Goal: Navigation & Orientation: Find specific page/section

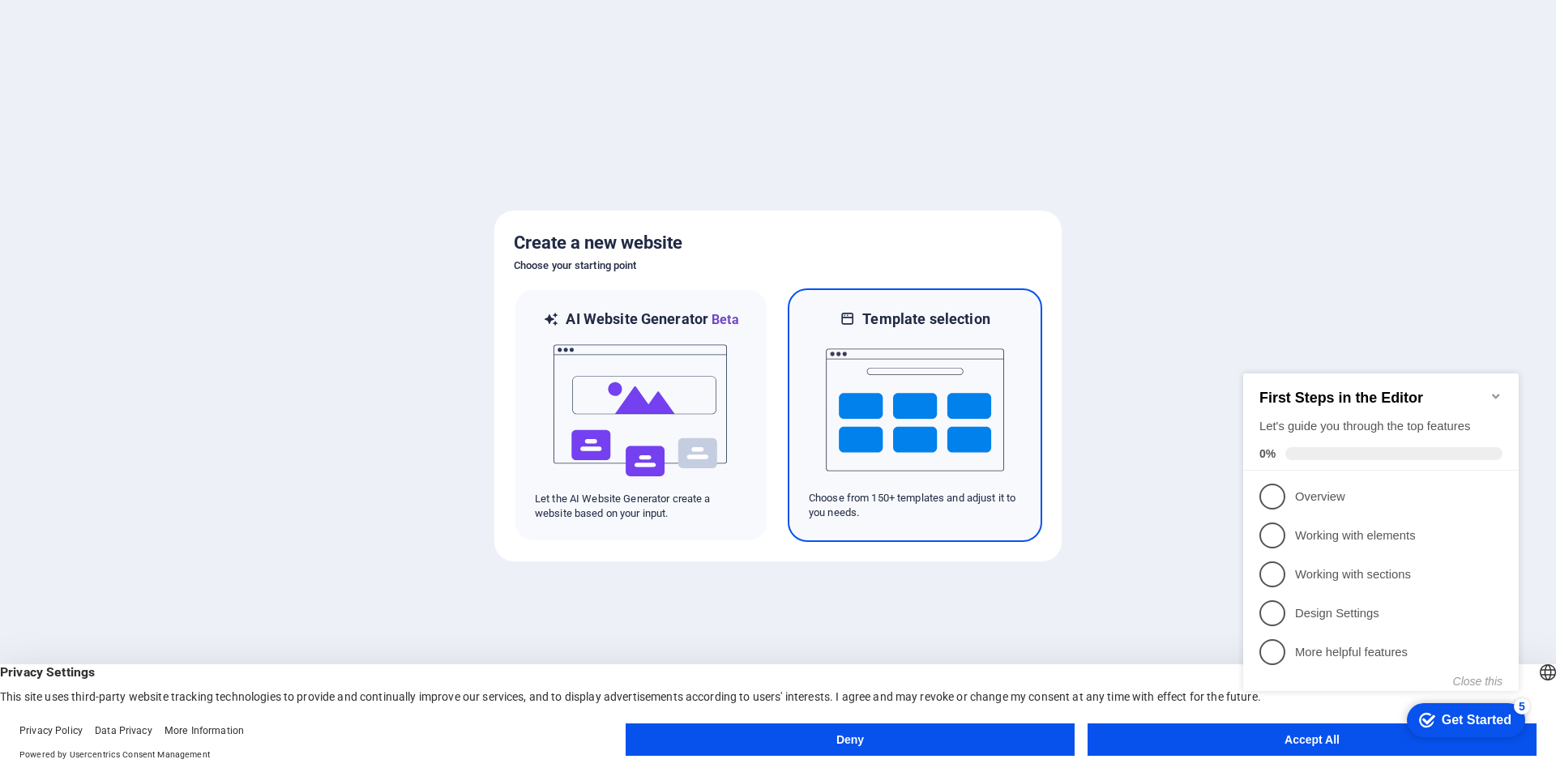
click at [878, 362] on img at bounding box center [915, 410] width 178 height 162
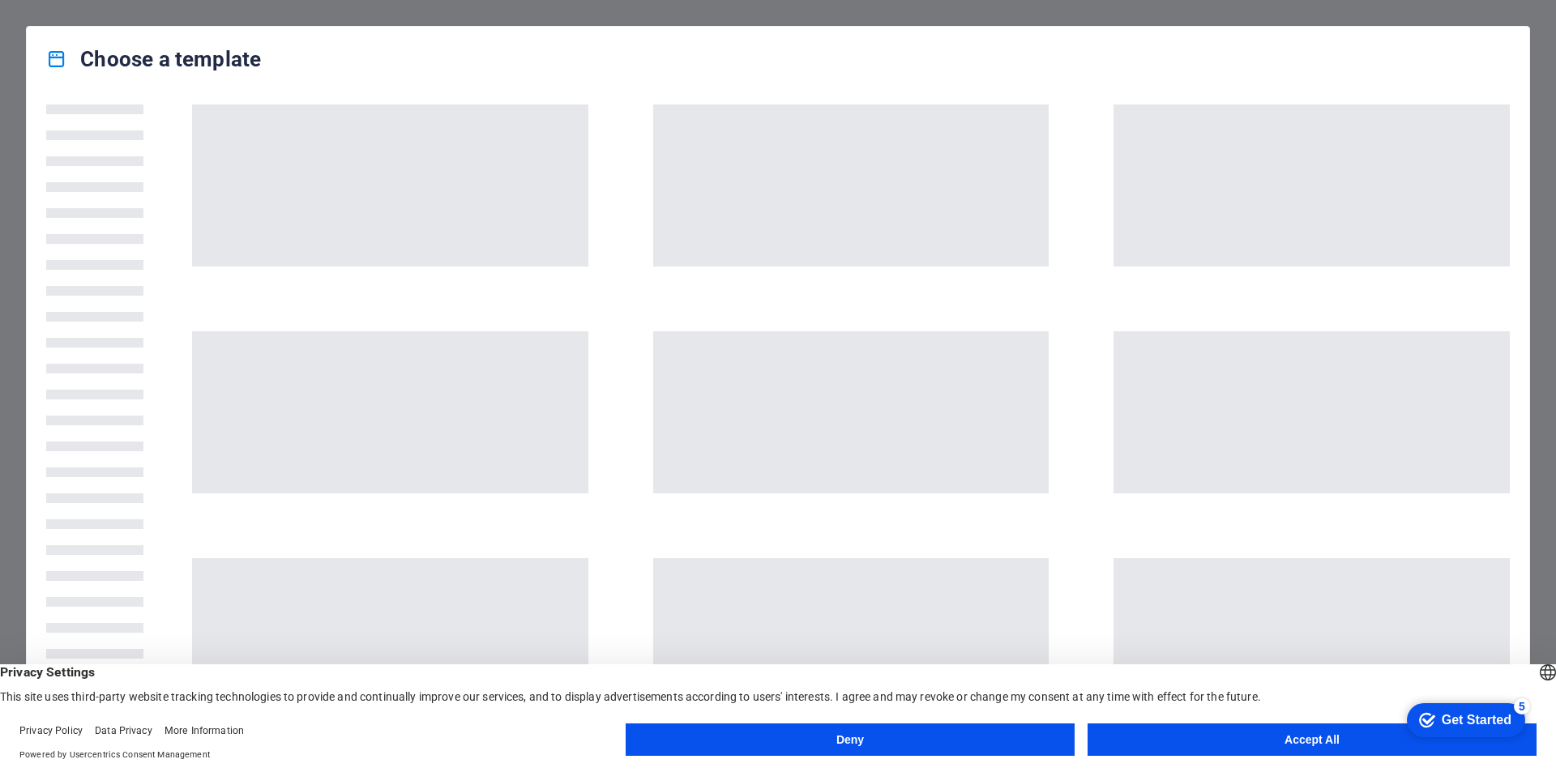
click at [1312, 744] on button "Accept All" at bounding box center [1311, 740] width 449 height 32
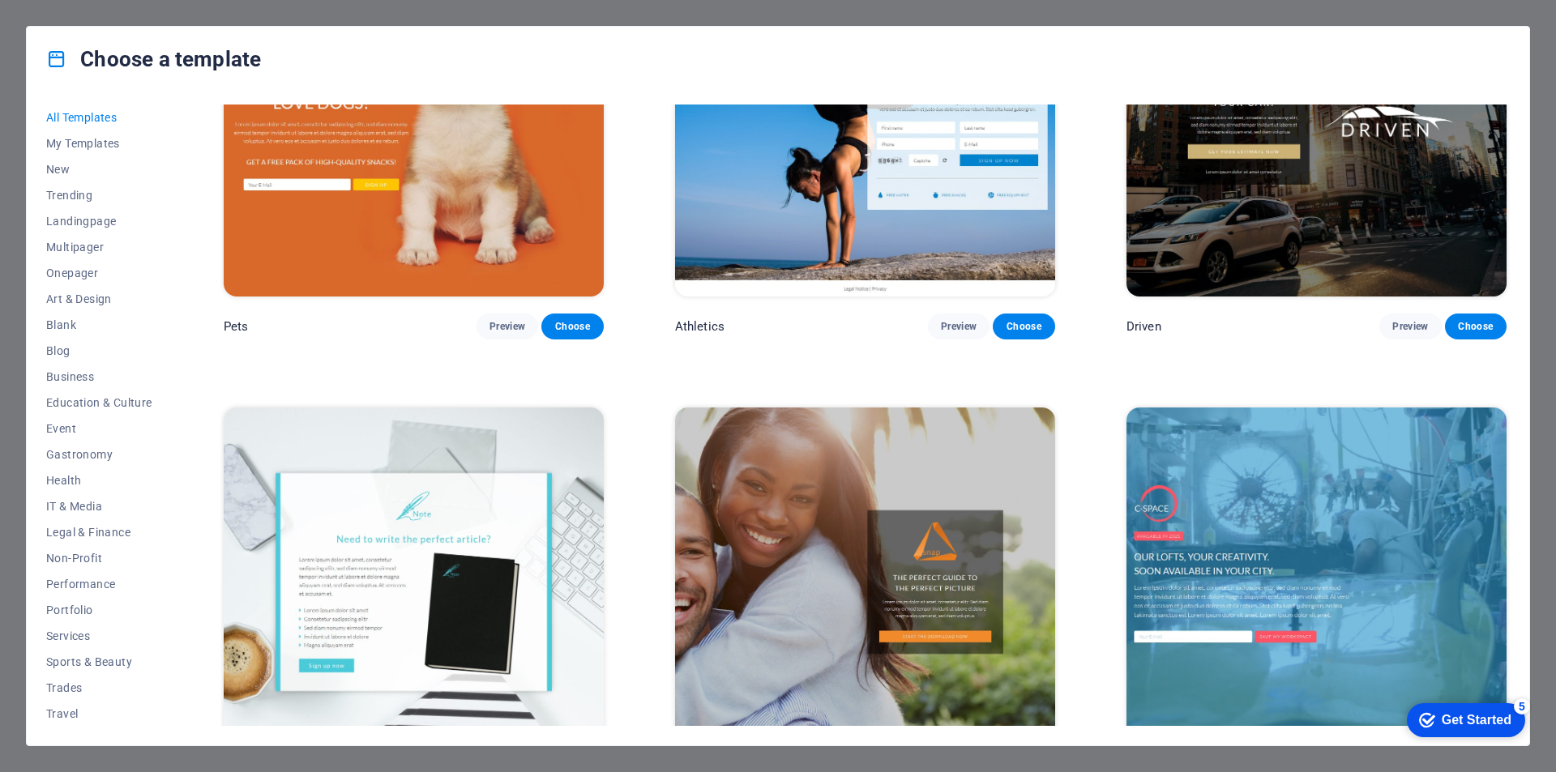
scroll to position [22283, 0]
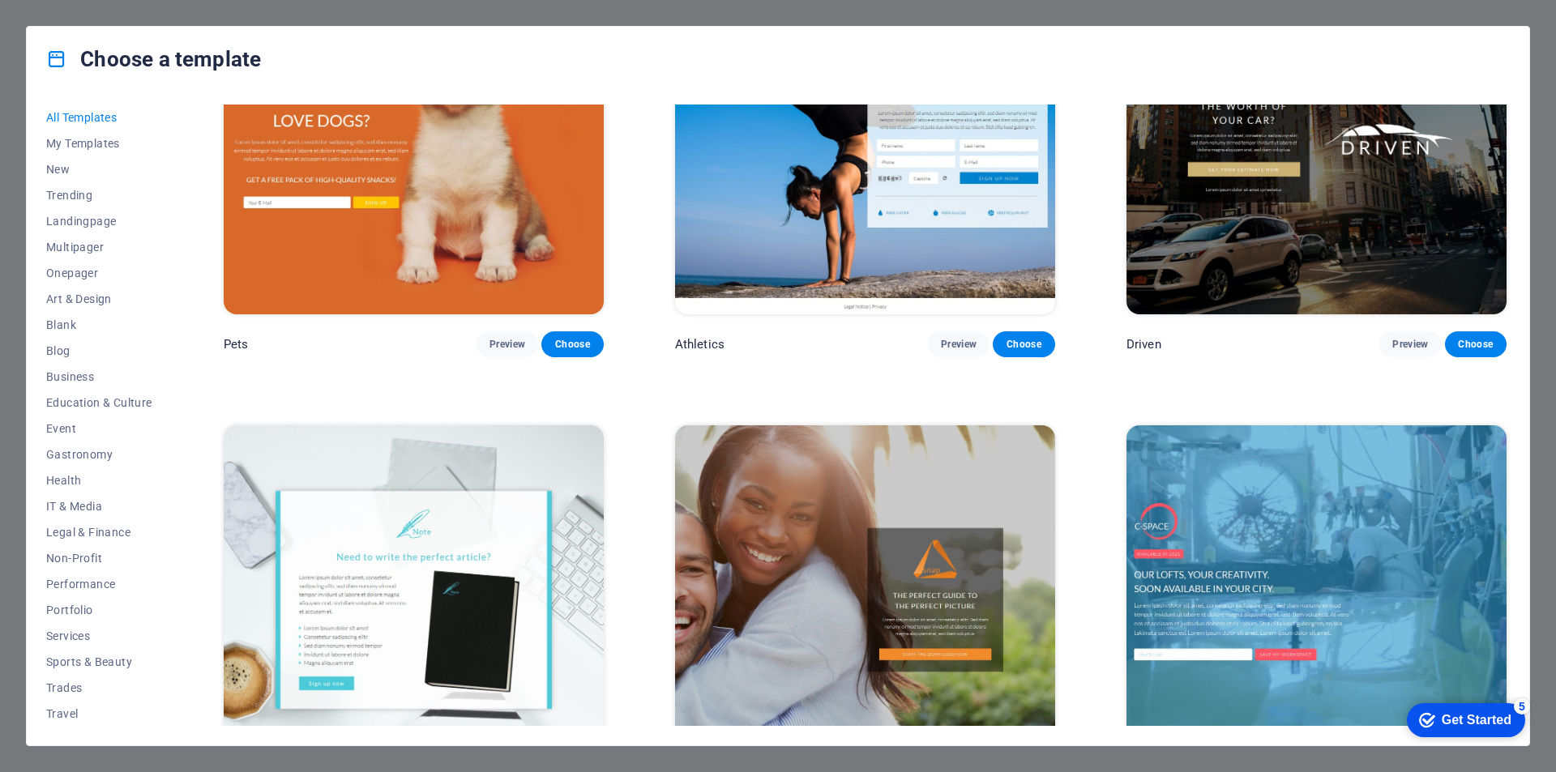
click at [811, 425] on img at bounding box center [865, 600] width 380 height 350
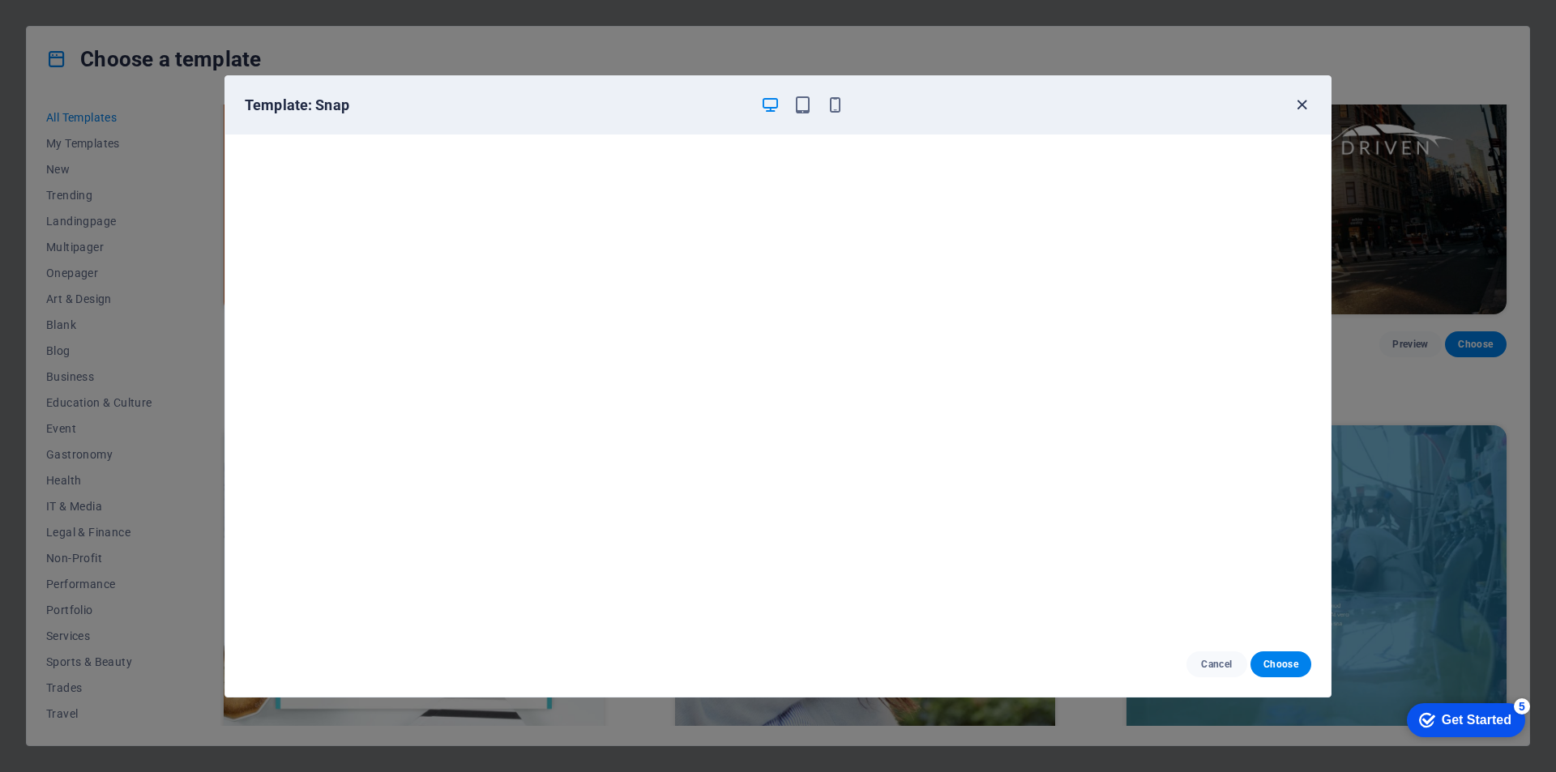
click at [1301, 100] on icon "button" at bounding box center [1301, 105] width 19 height 19
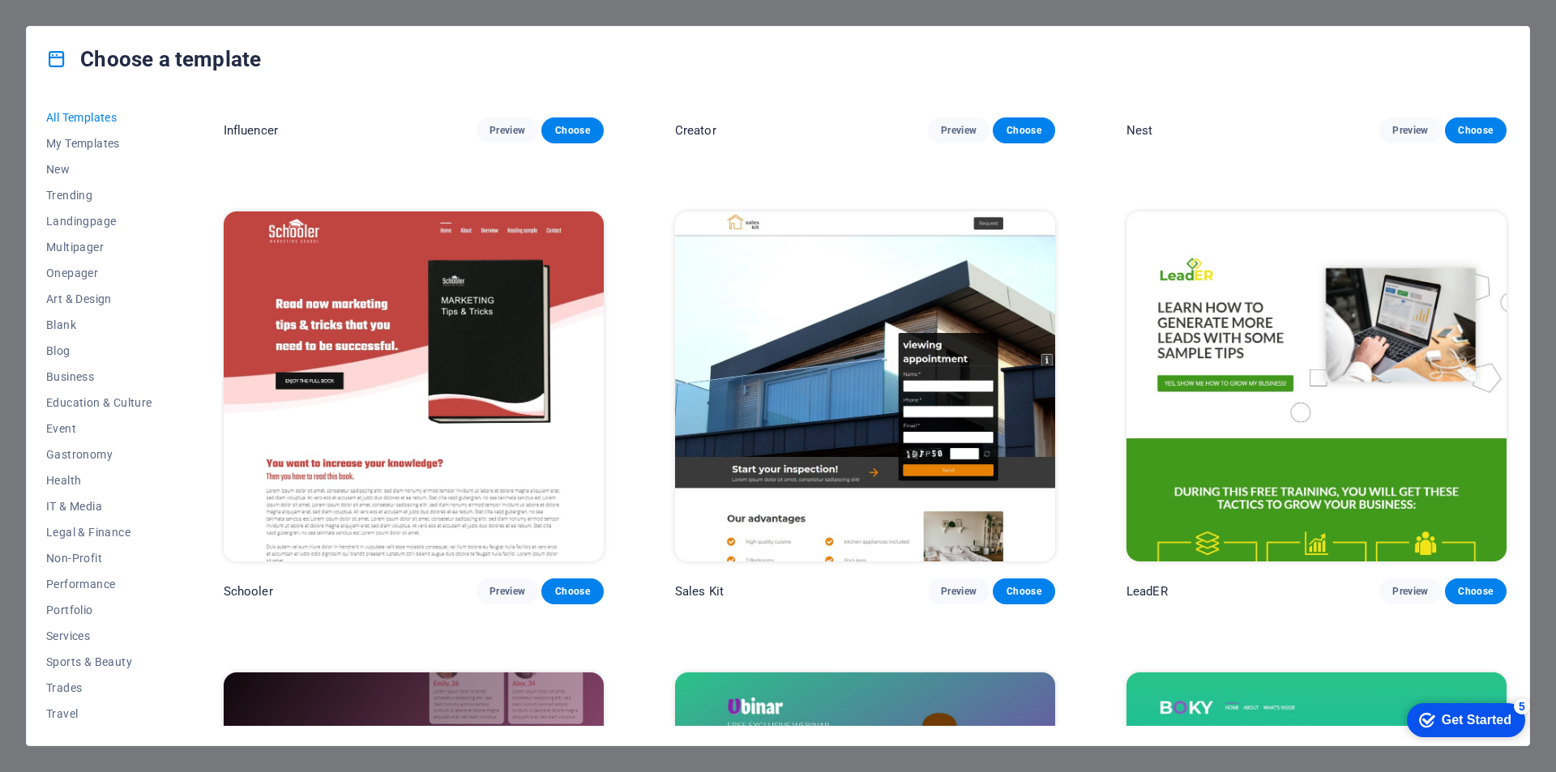
scroll to position [23418, 0]
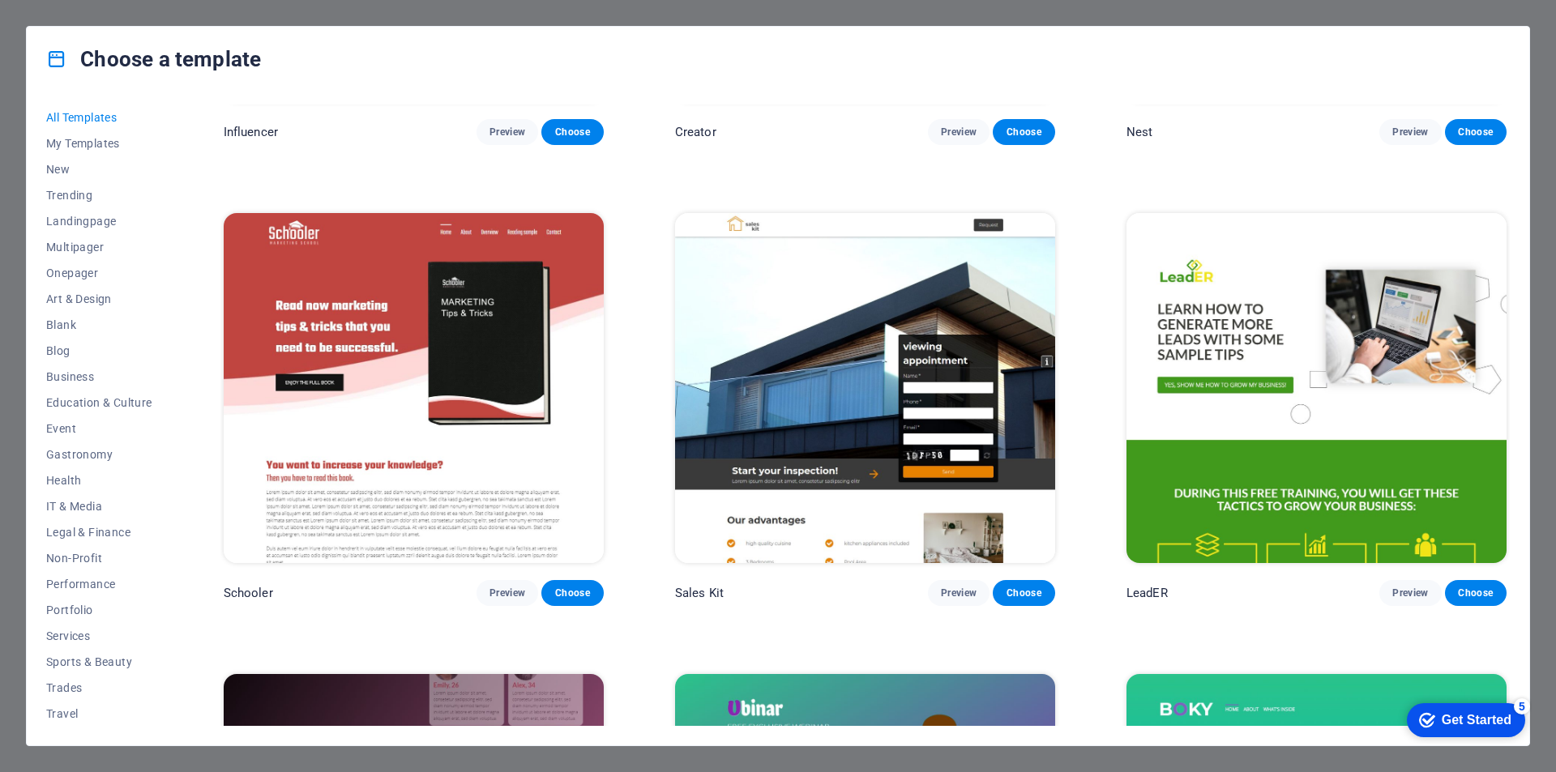
click at [1181, 380] on img at bounding box center [1316, 388] width 380 height 350
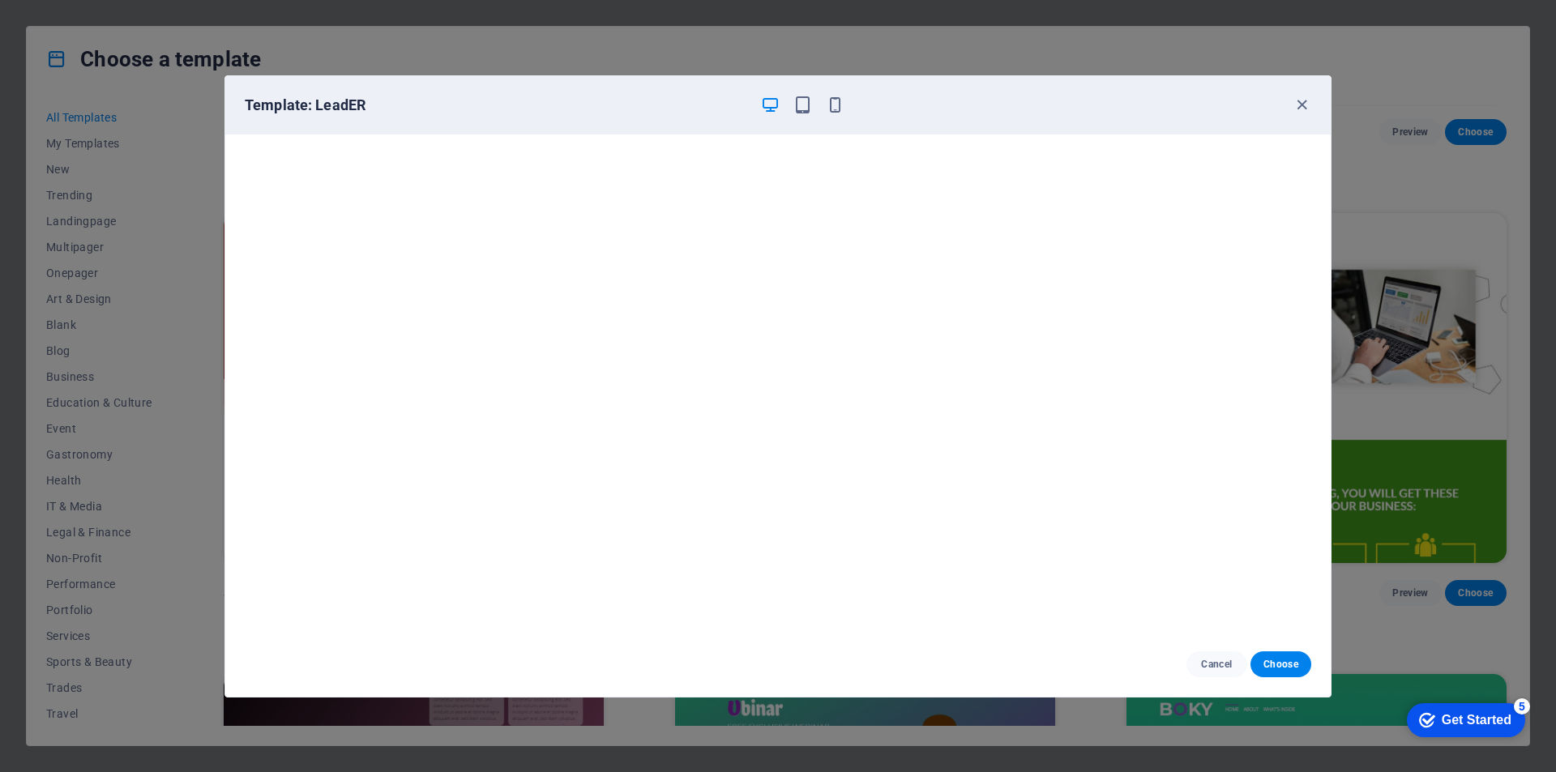
scroll to position [4, 0]
click at [1300, 101] on icon "button" at bounding box center [1301, 105] width 19 height 19
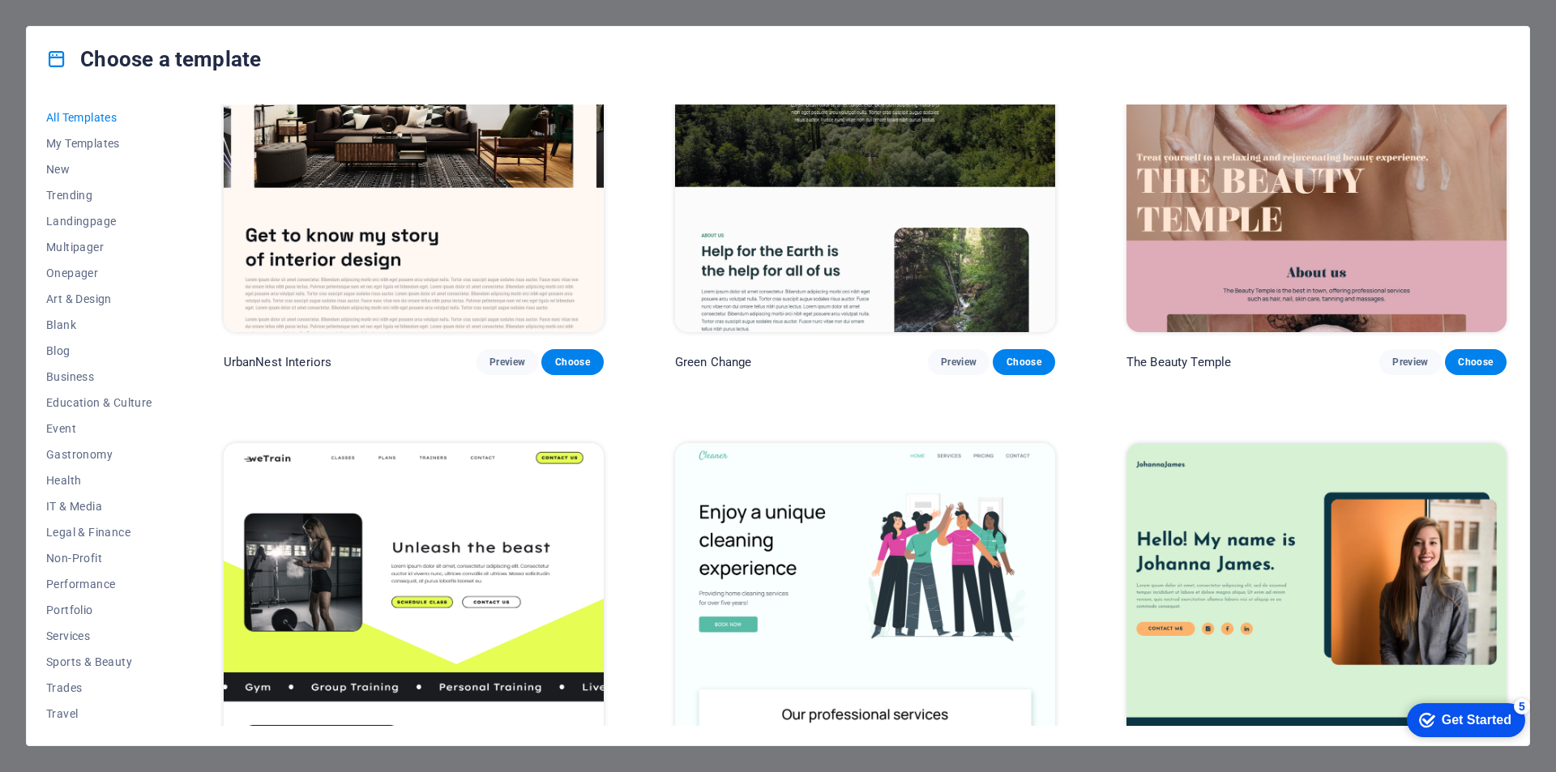
scroll to position [0, 0]
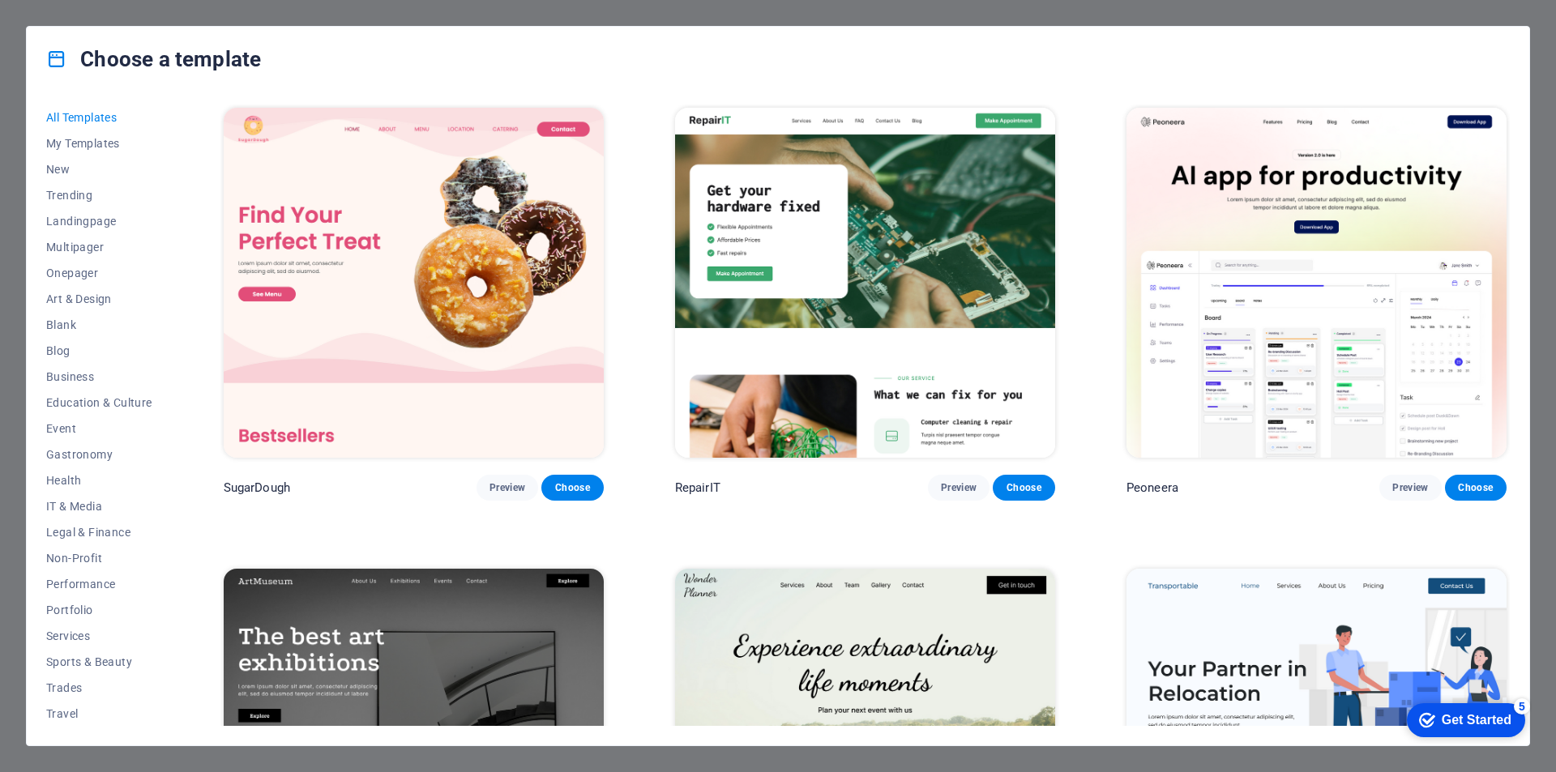
click at [1174, 338] on img at bounding box center [1316, 283] width 380 height 350
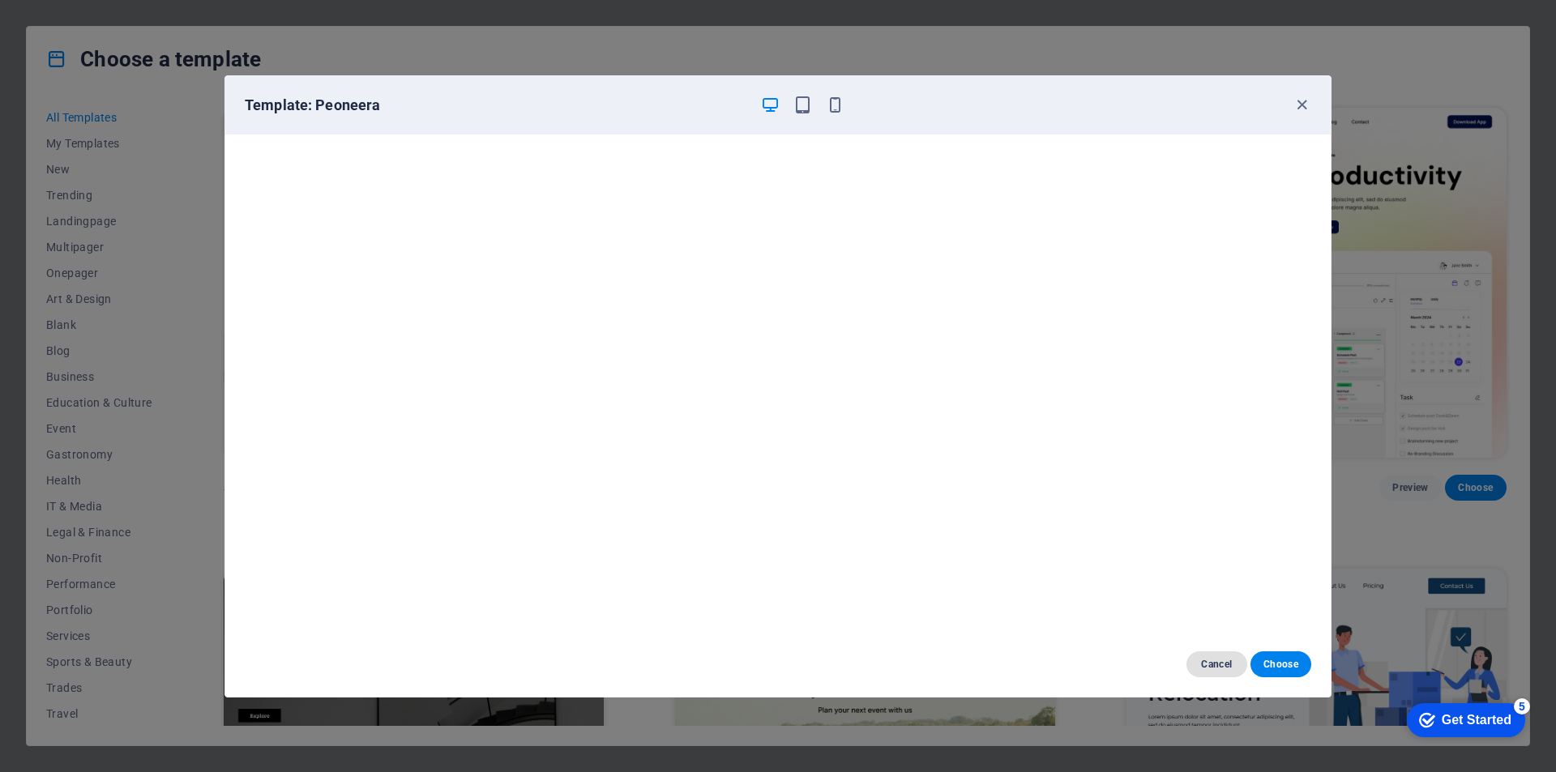
click at [1218, 659] on span "Cancel" at bounding box center [1216, 664] width 35 height 13
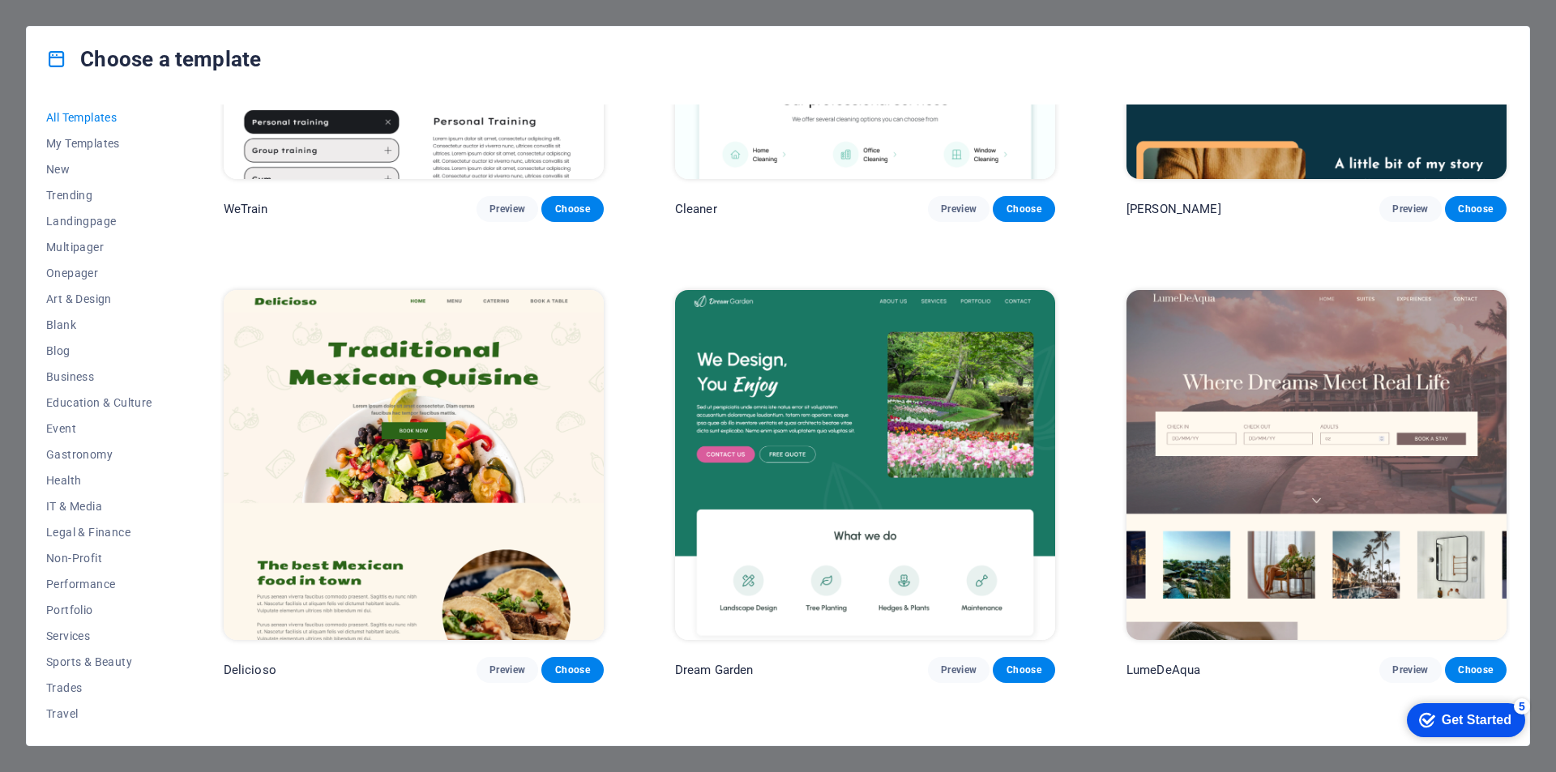
scroll to position [3079, 0]
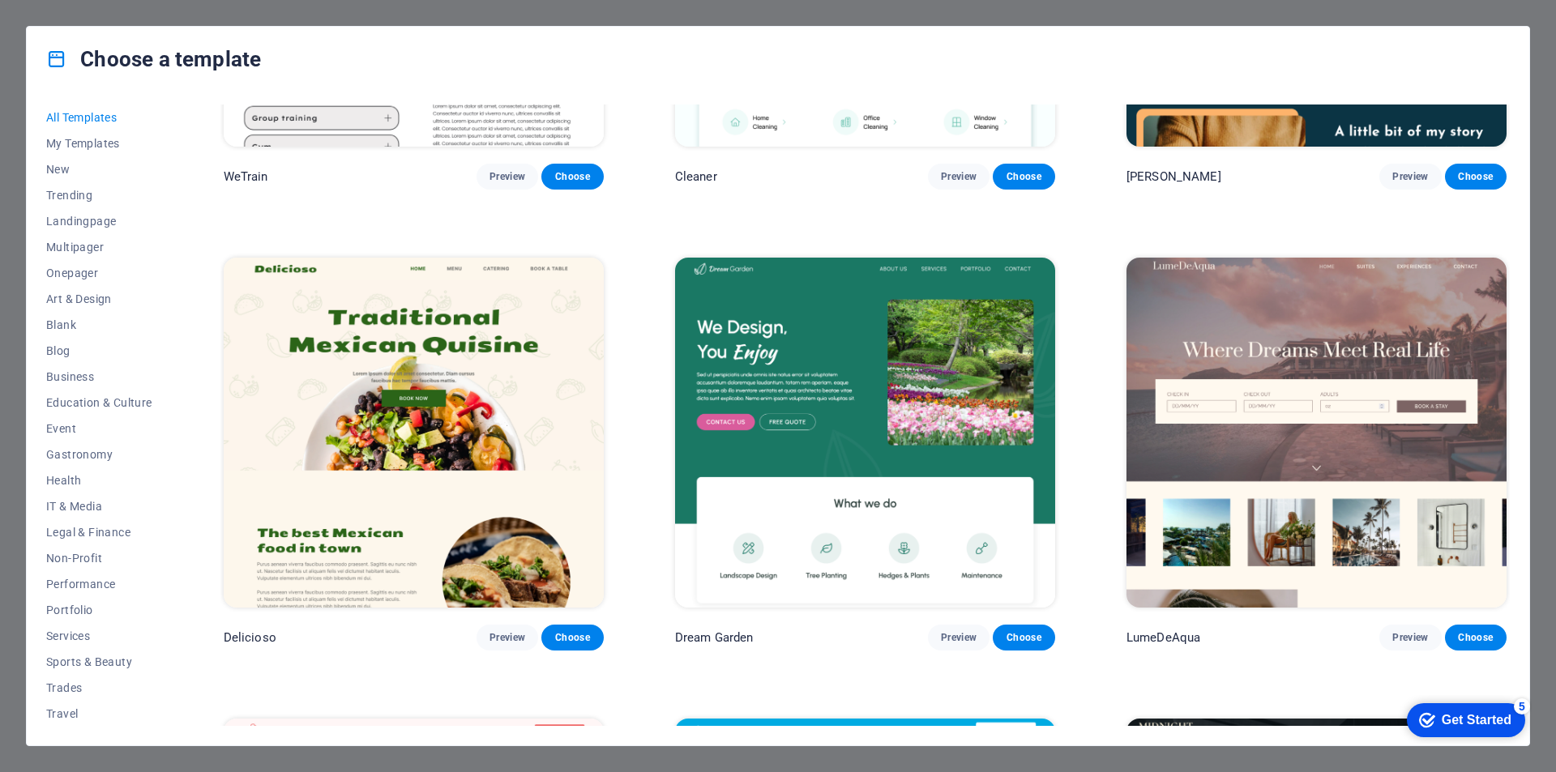
click at [776, 463] on img at bounding box center [865, 433] width 380 height 350
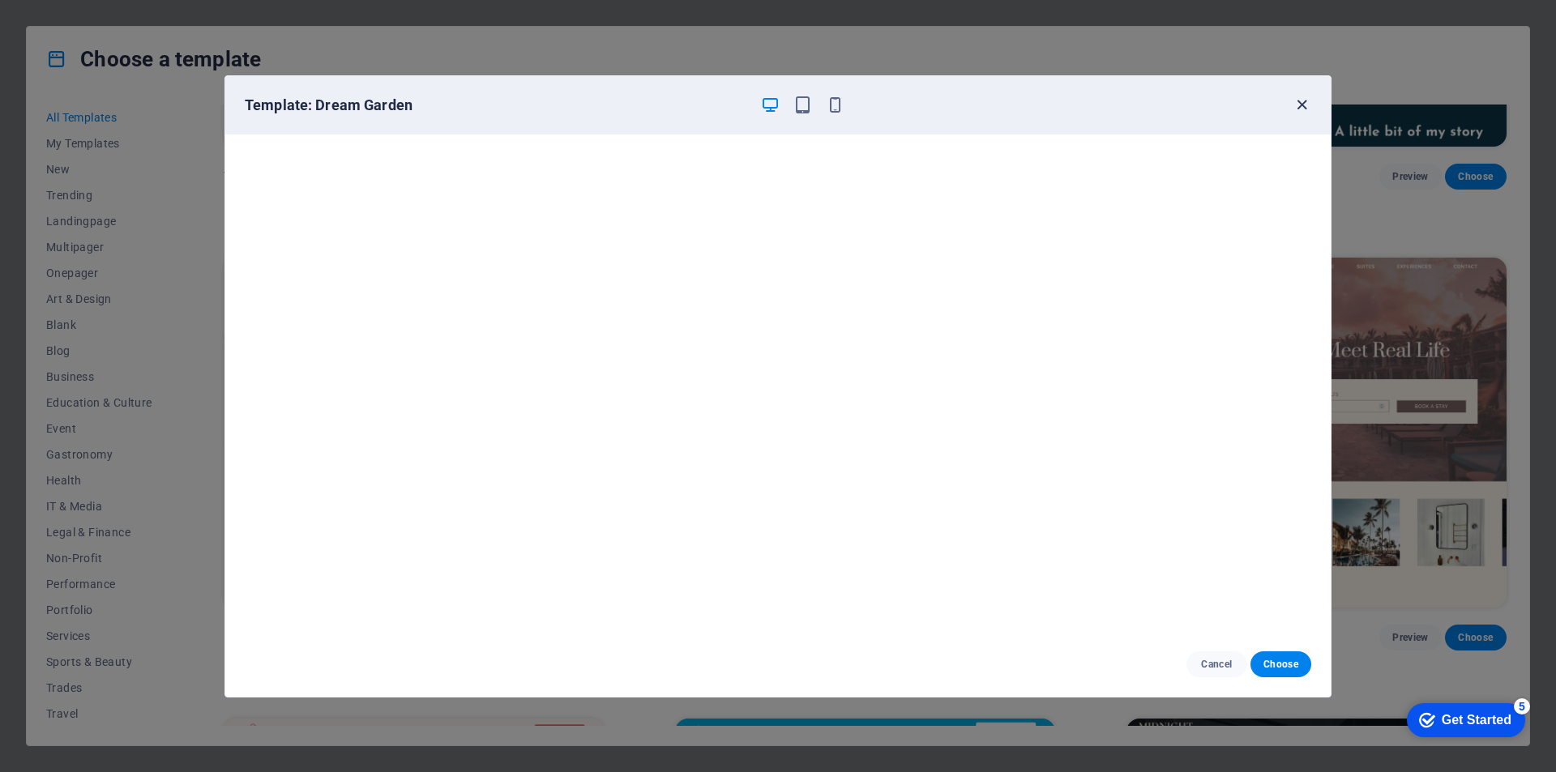
click at [1299, 105] on icon "button" at bounding box center [1301, 105] width 19 height 19
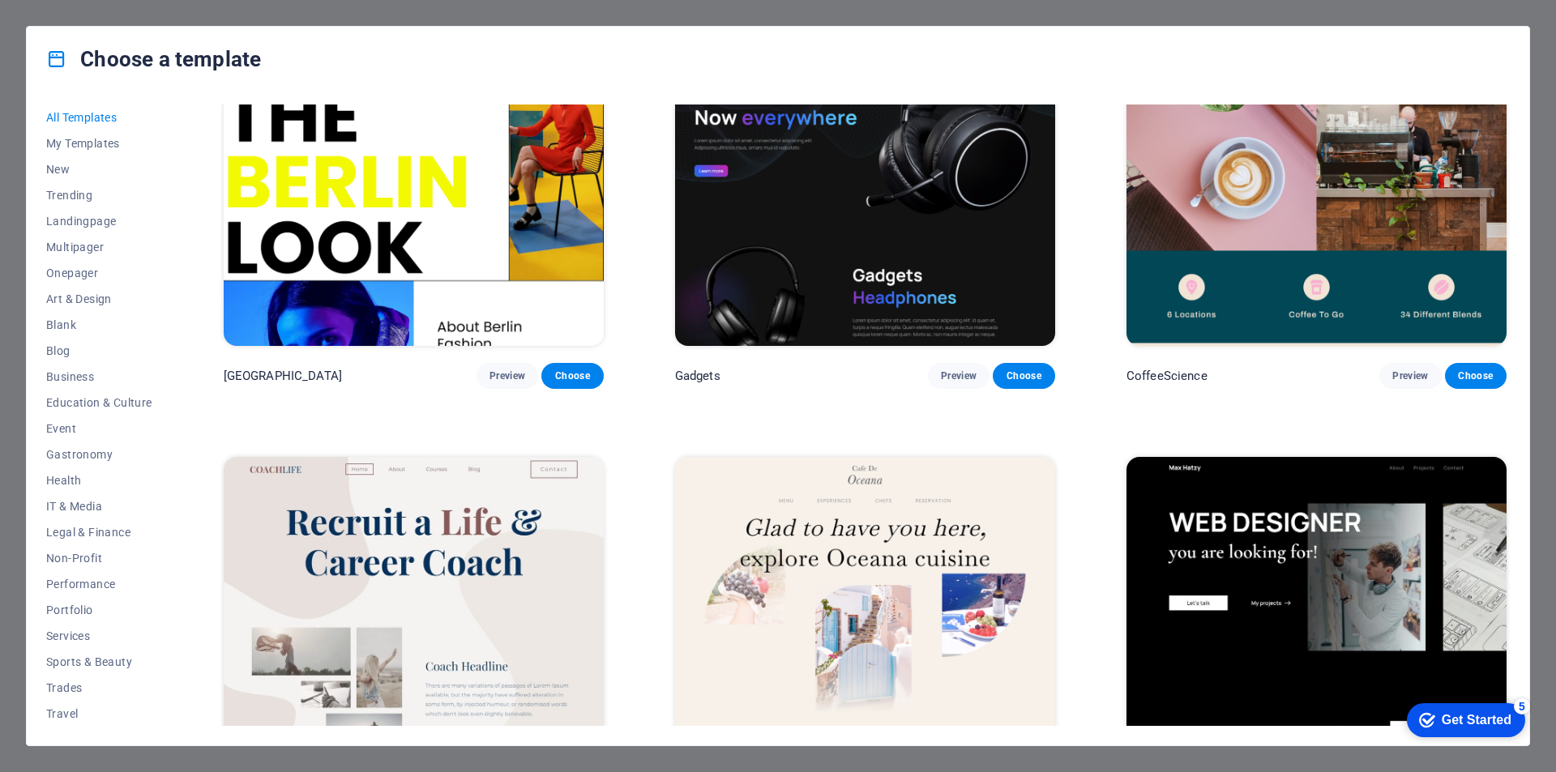
scroll to position [5429, 0]
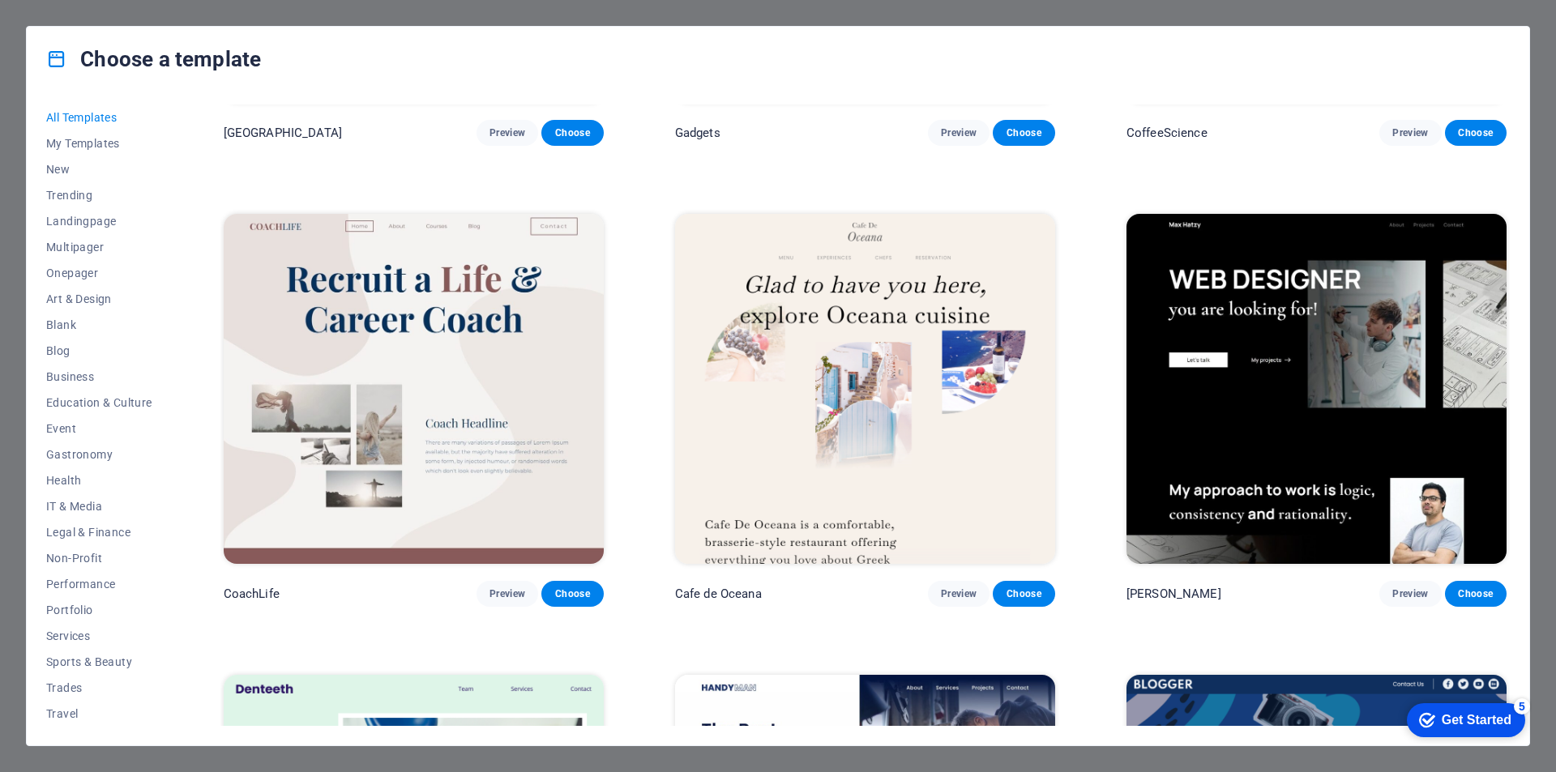
click at [511, 438] on img at bounding box center [414, 389] width 380 height 350
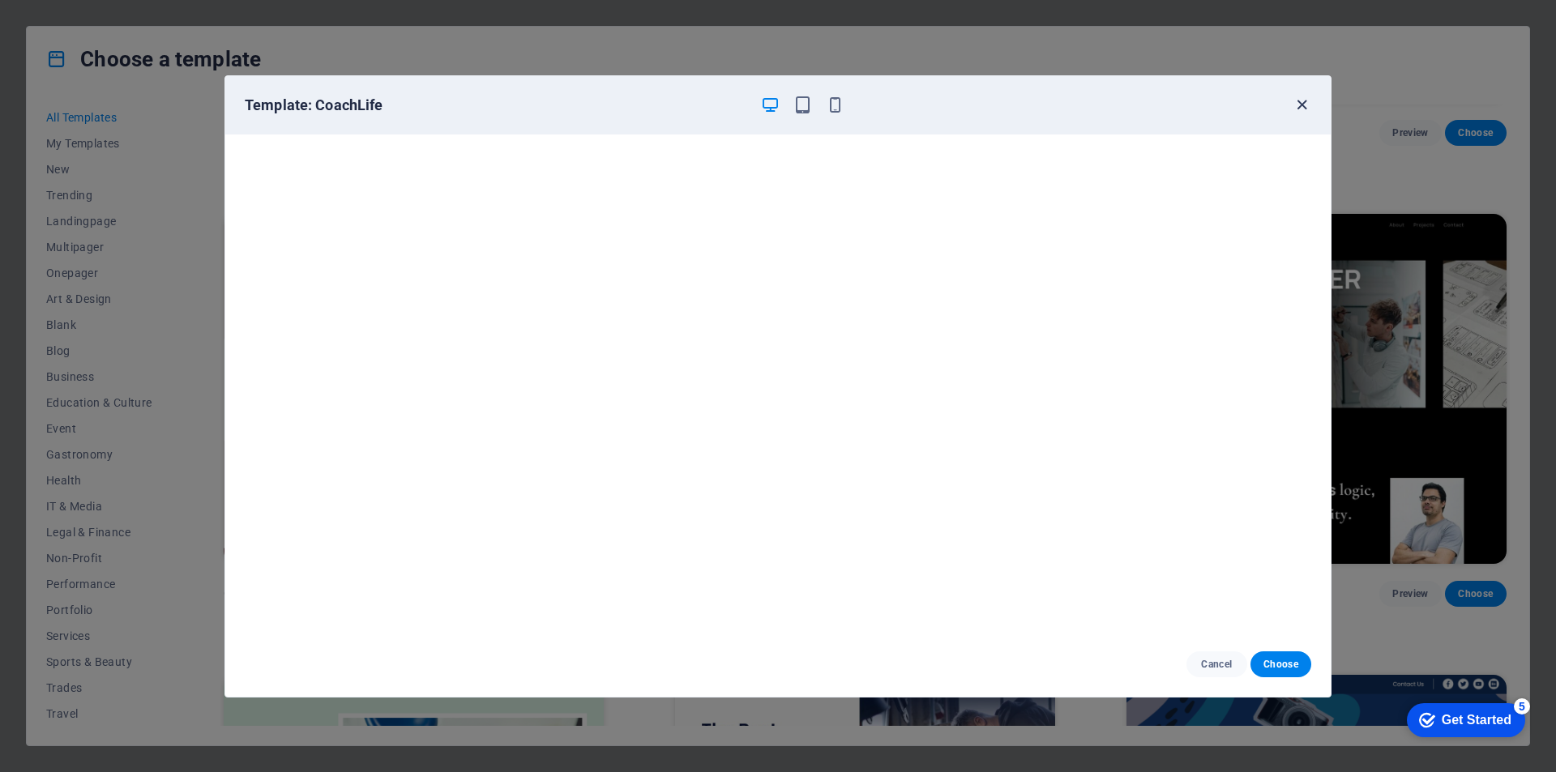
click at [1305, 105] on icon "button" at bounding box center [1301, 105] width 19 height 19
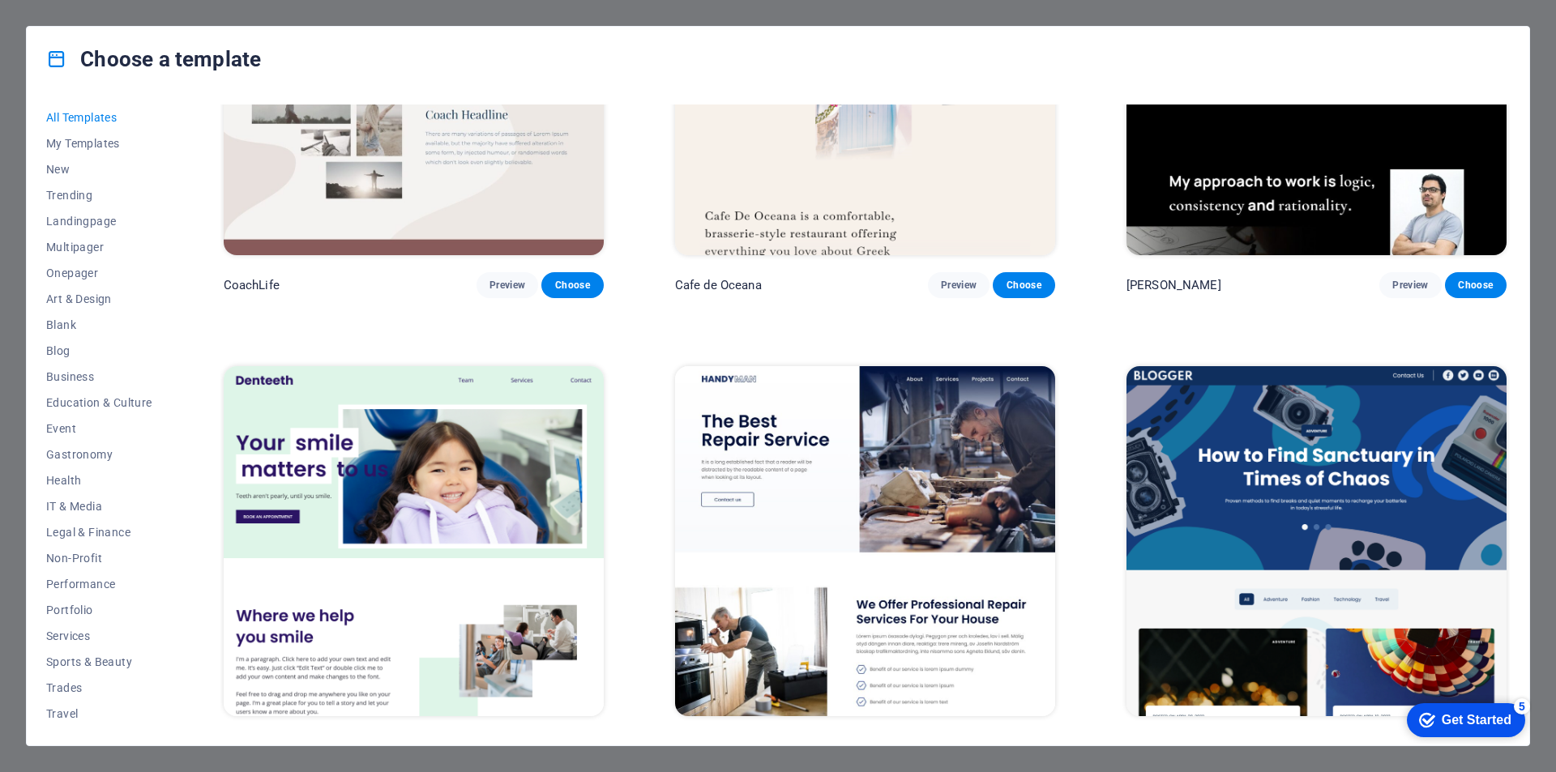
scroll to position [5834, 0]
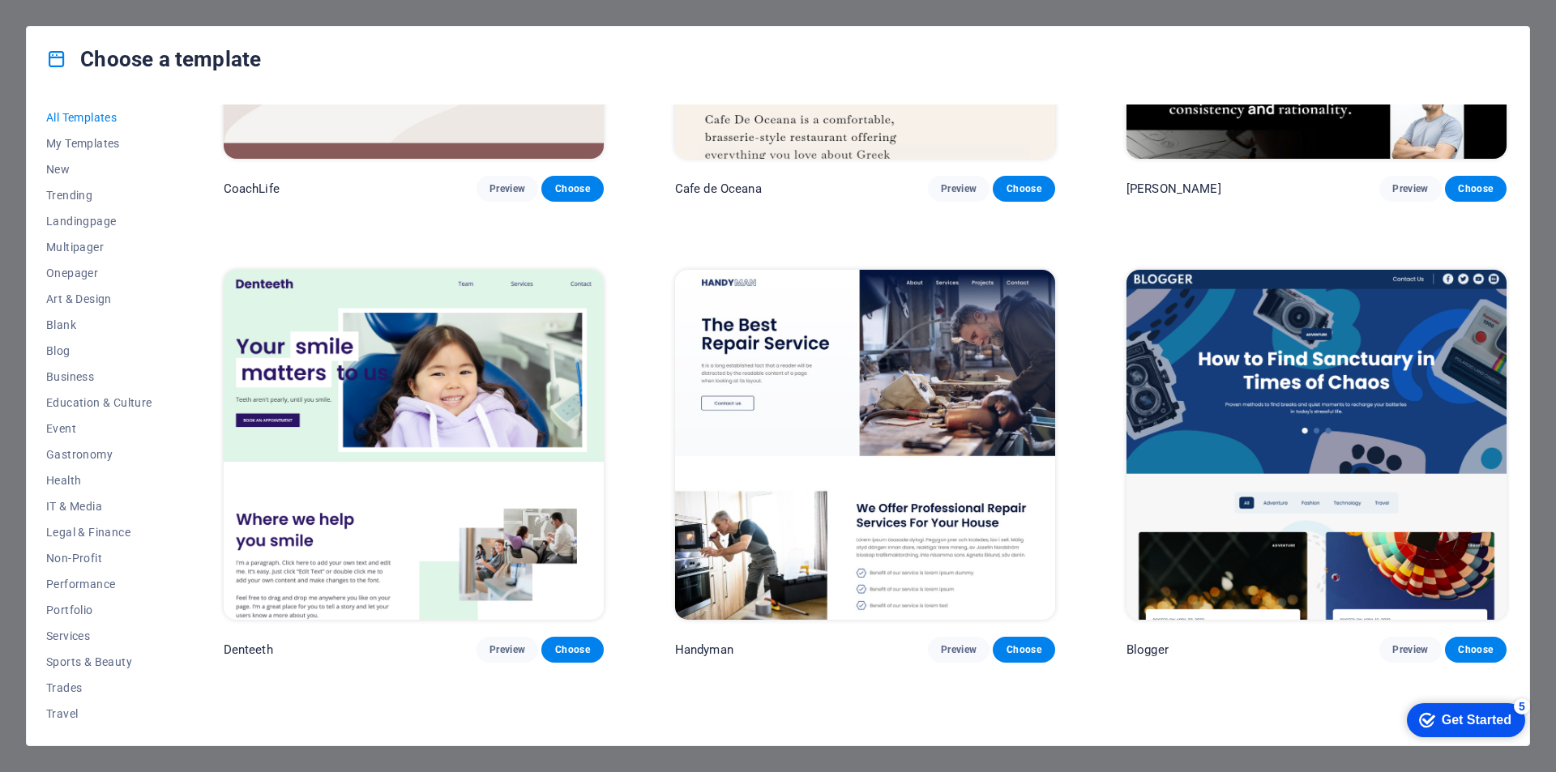
click at [1237, 360] on img at bounding box center [1316, 445] width 380 height 350
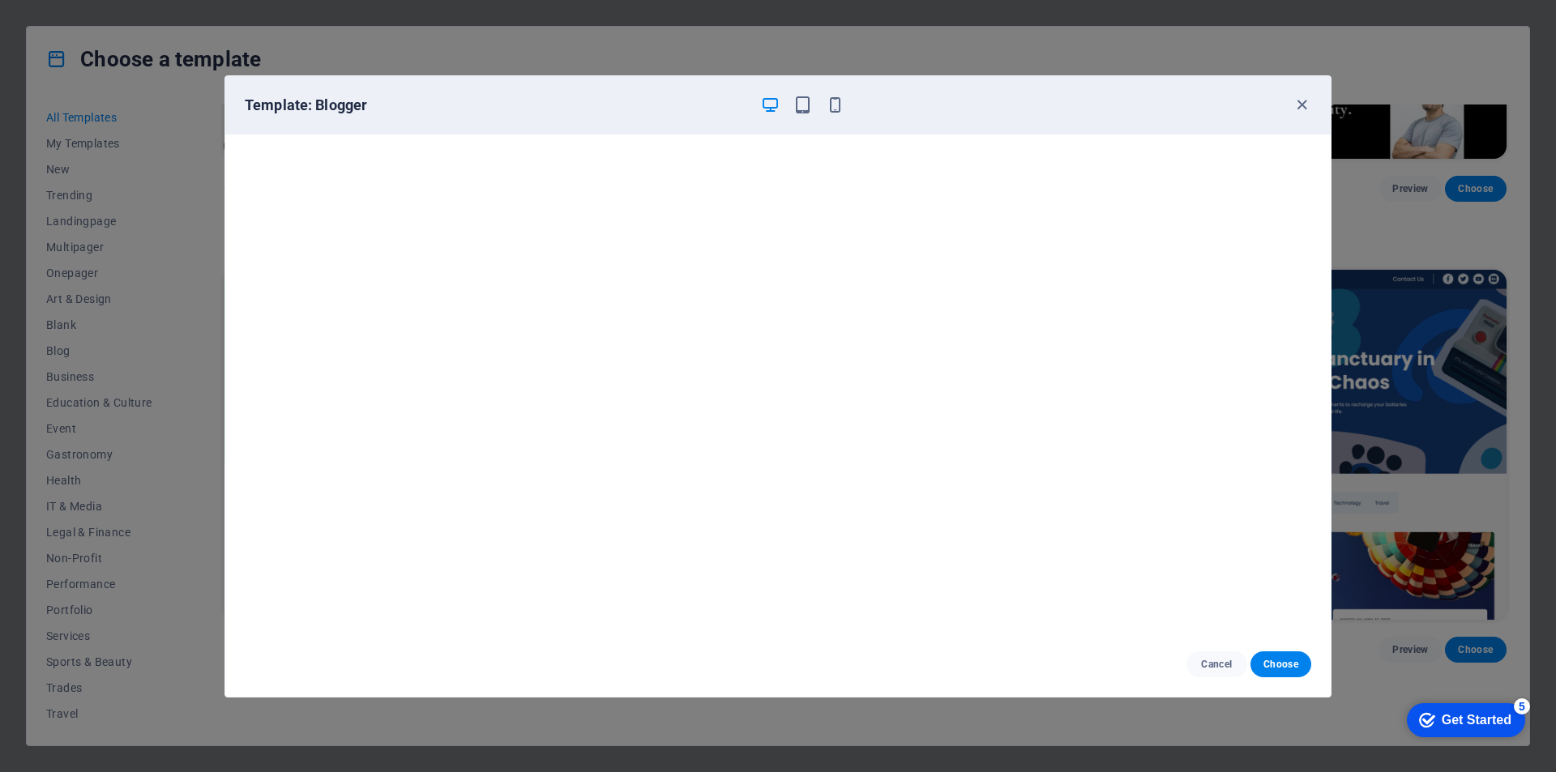
scroll to position [4, 0]
click at [1306, 99] on icon "button" at bounding box center [1301, 105] width 19 height 19
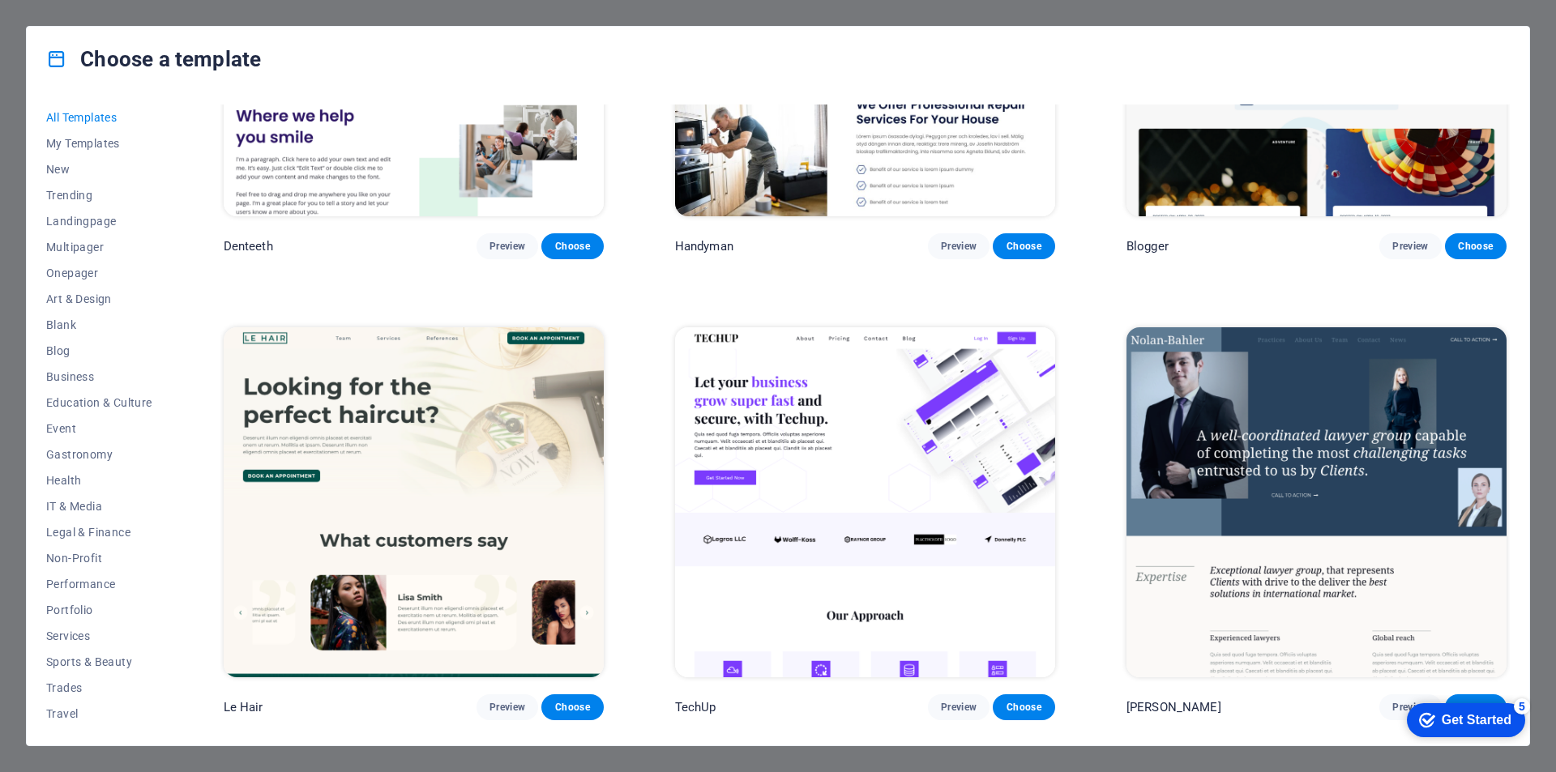
scroll to position [6239, 0]
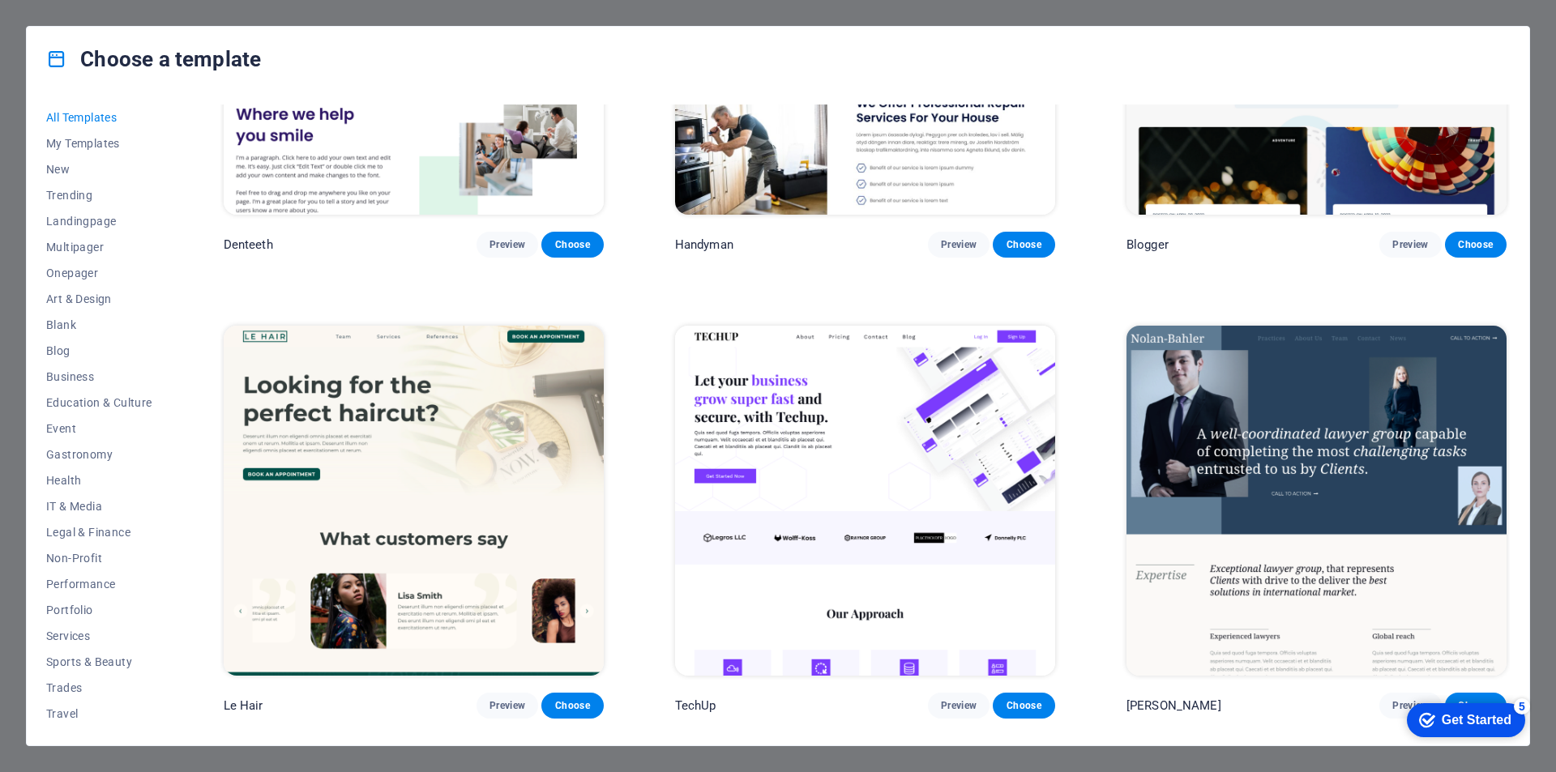
click at [865, 432] on img at bounding box center [865, 501] width 380 height 350
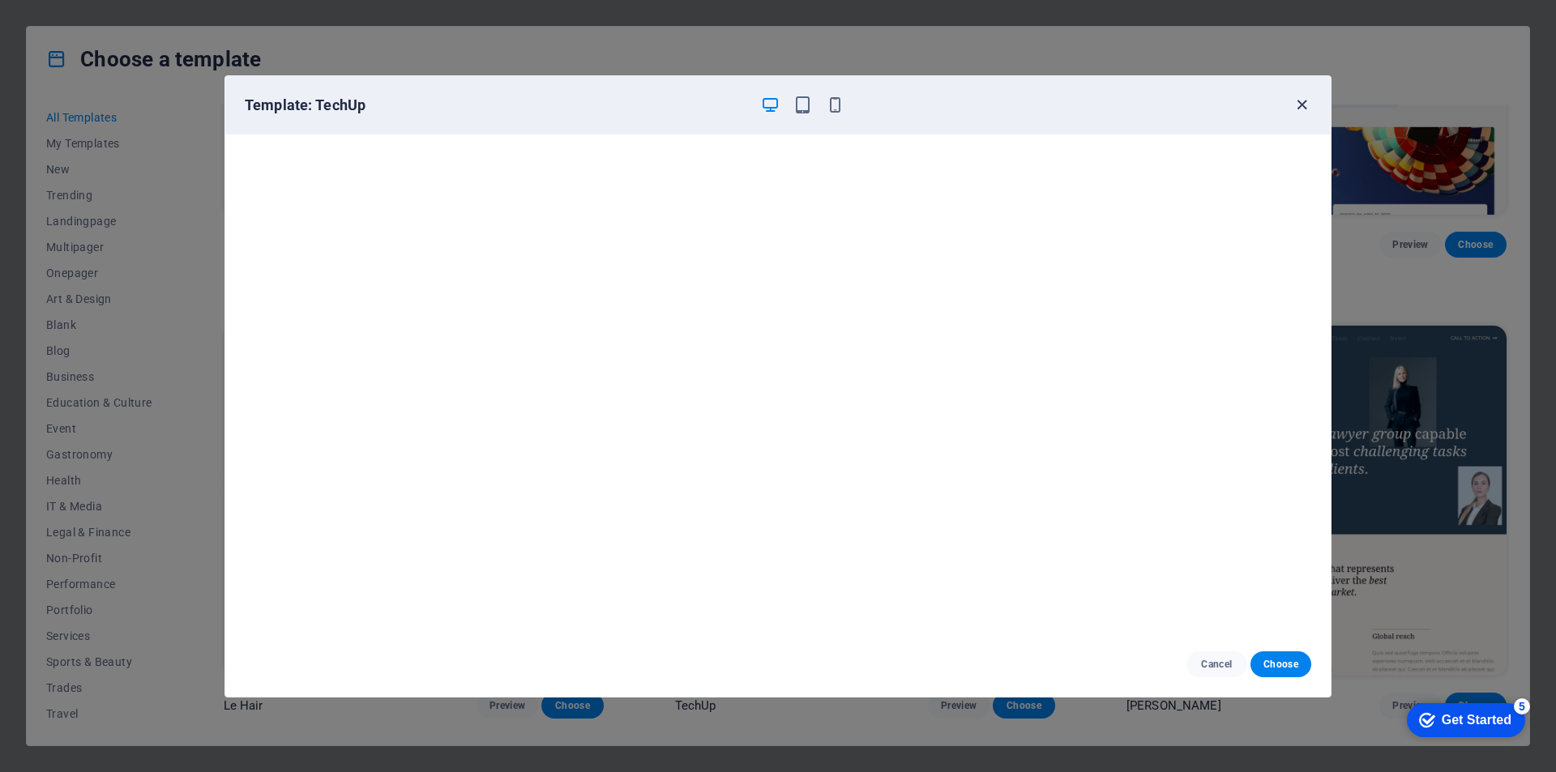
click at [1296, 102] on icon "button" at bounding box center [1301, 105] width 19 height 19
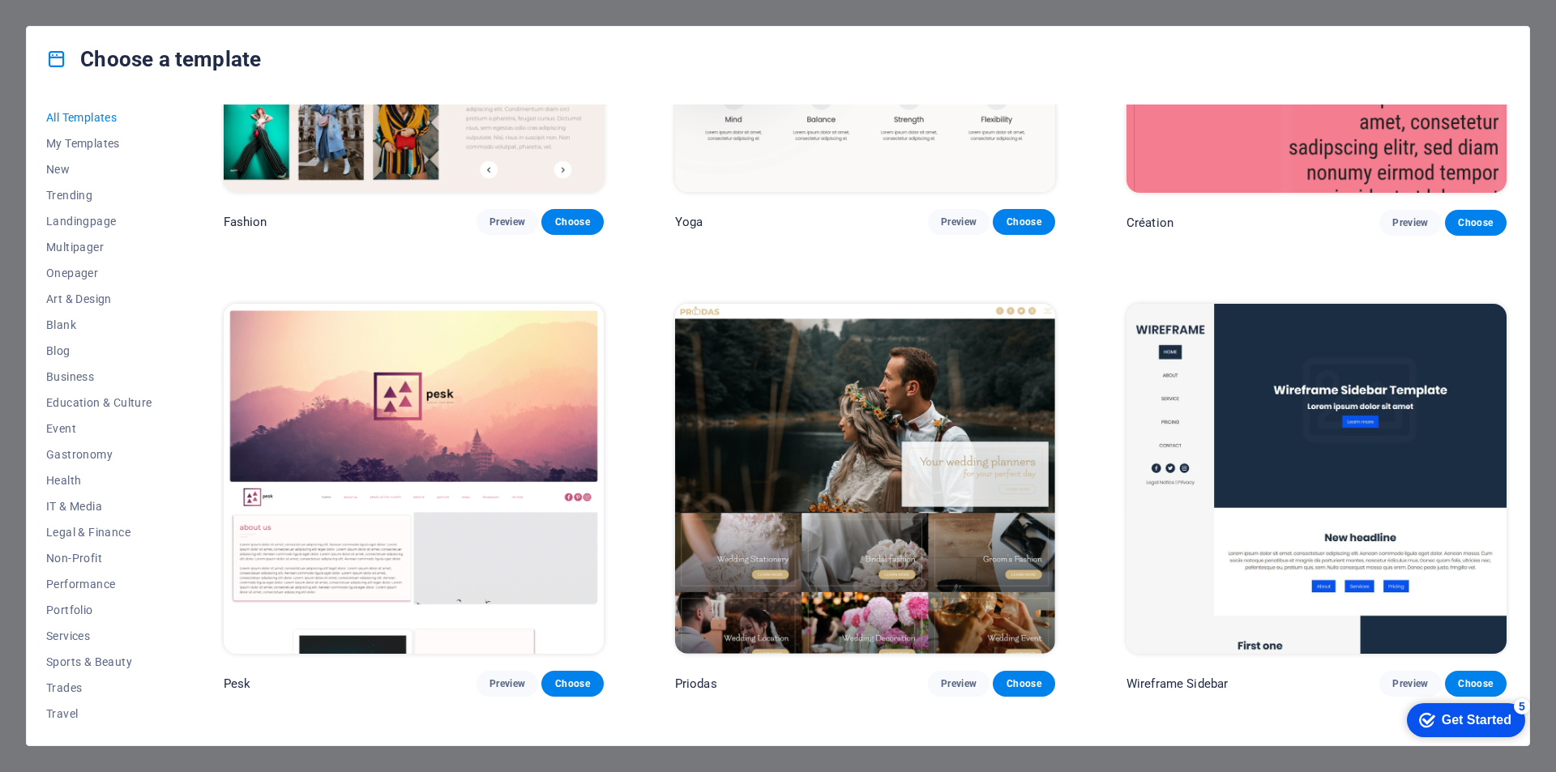
scroll to position [7212, 0]
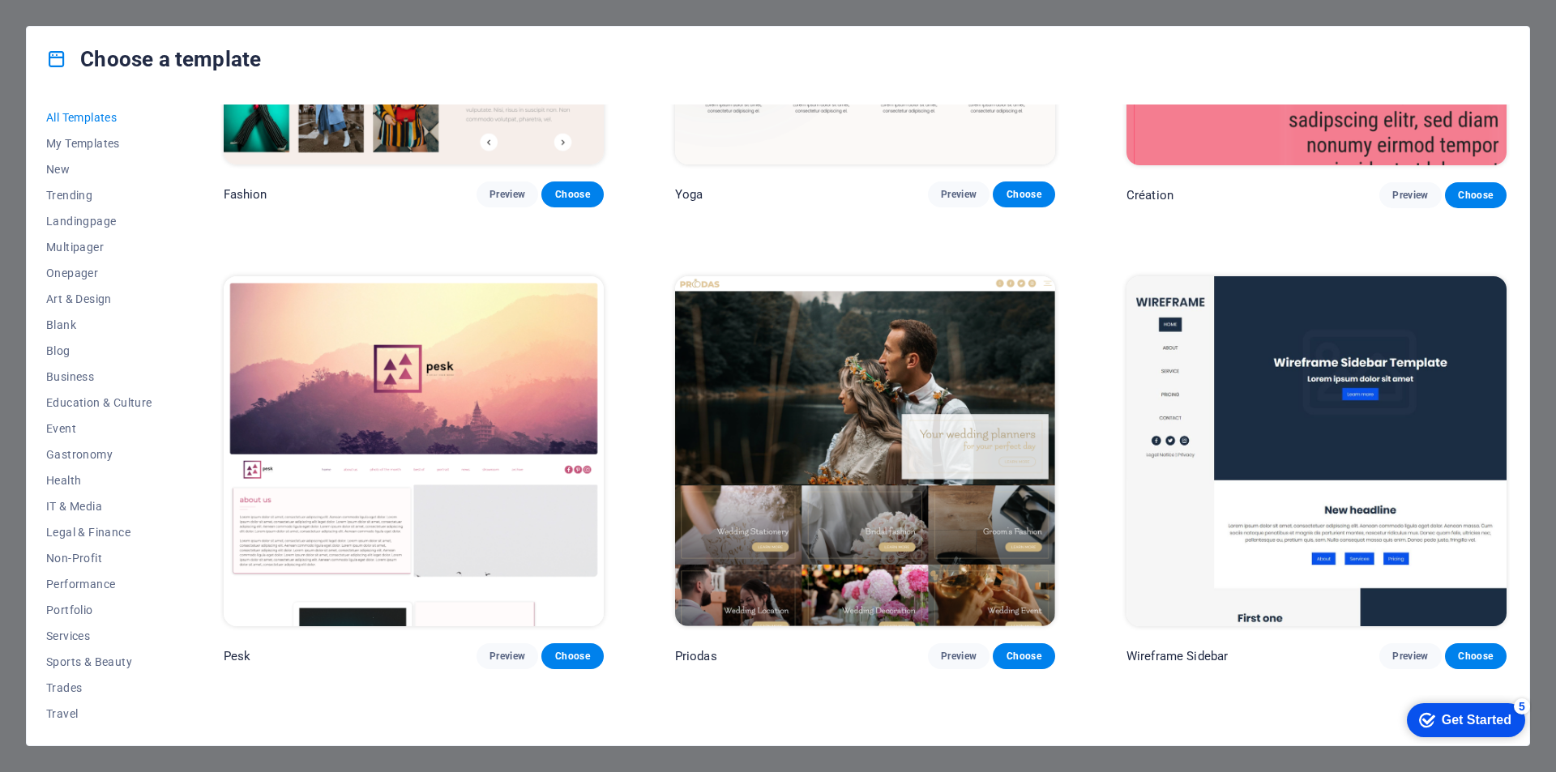
click at [506, 504] on img at bounding box center [414, 451] width 380 height 350
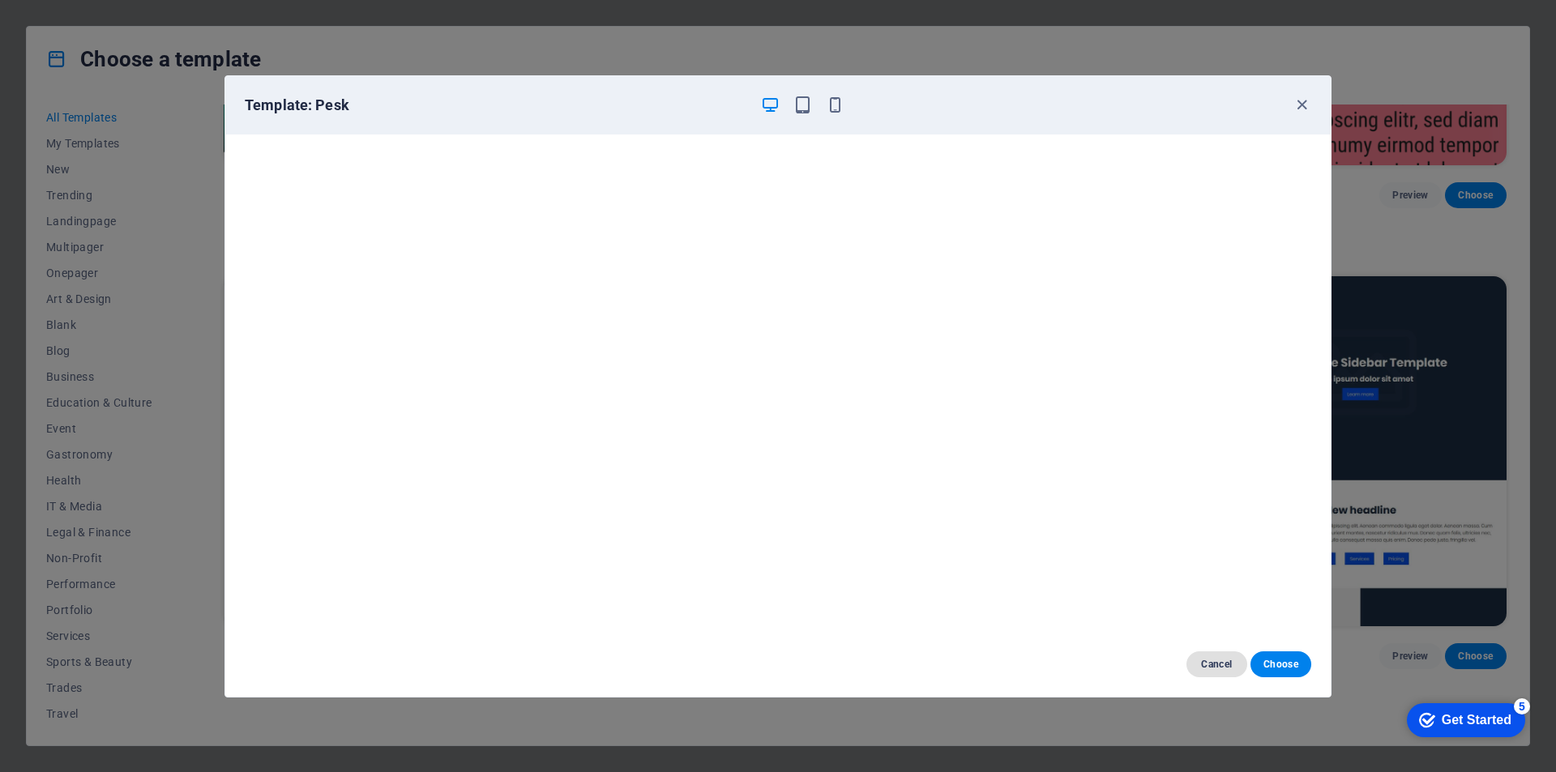
click at [1220, 666] on span "Cancel" at bounding box center [1216, 664] width 35 height 13
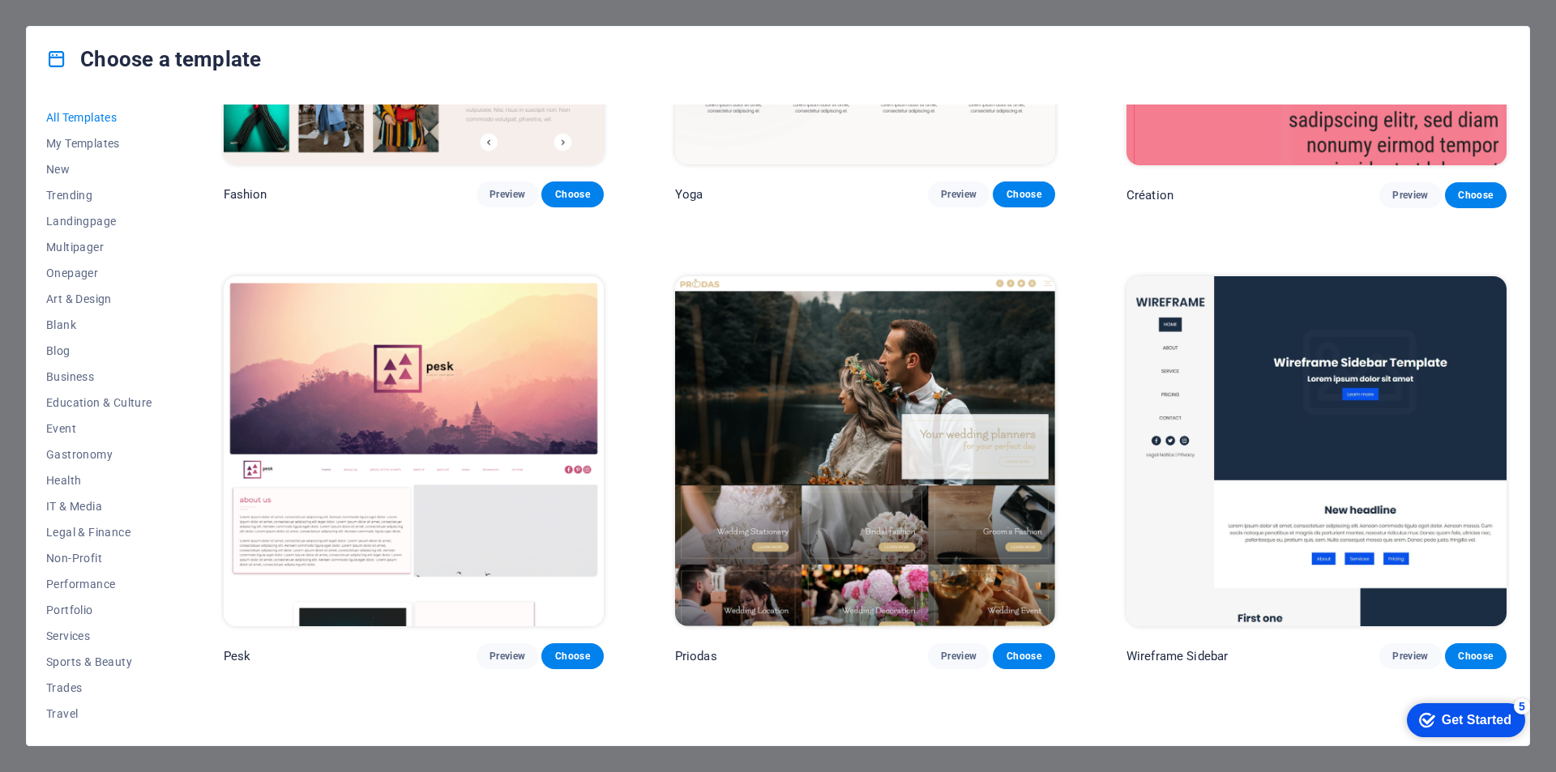
click at [839, 358] on img at bounding box center [865, 451] width 380 height 350
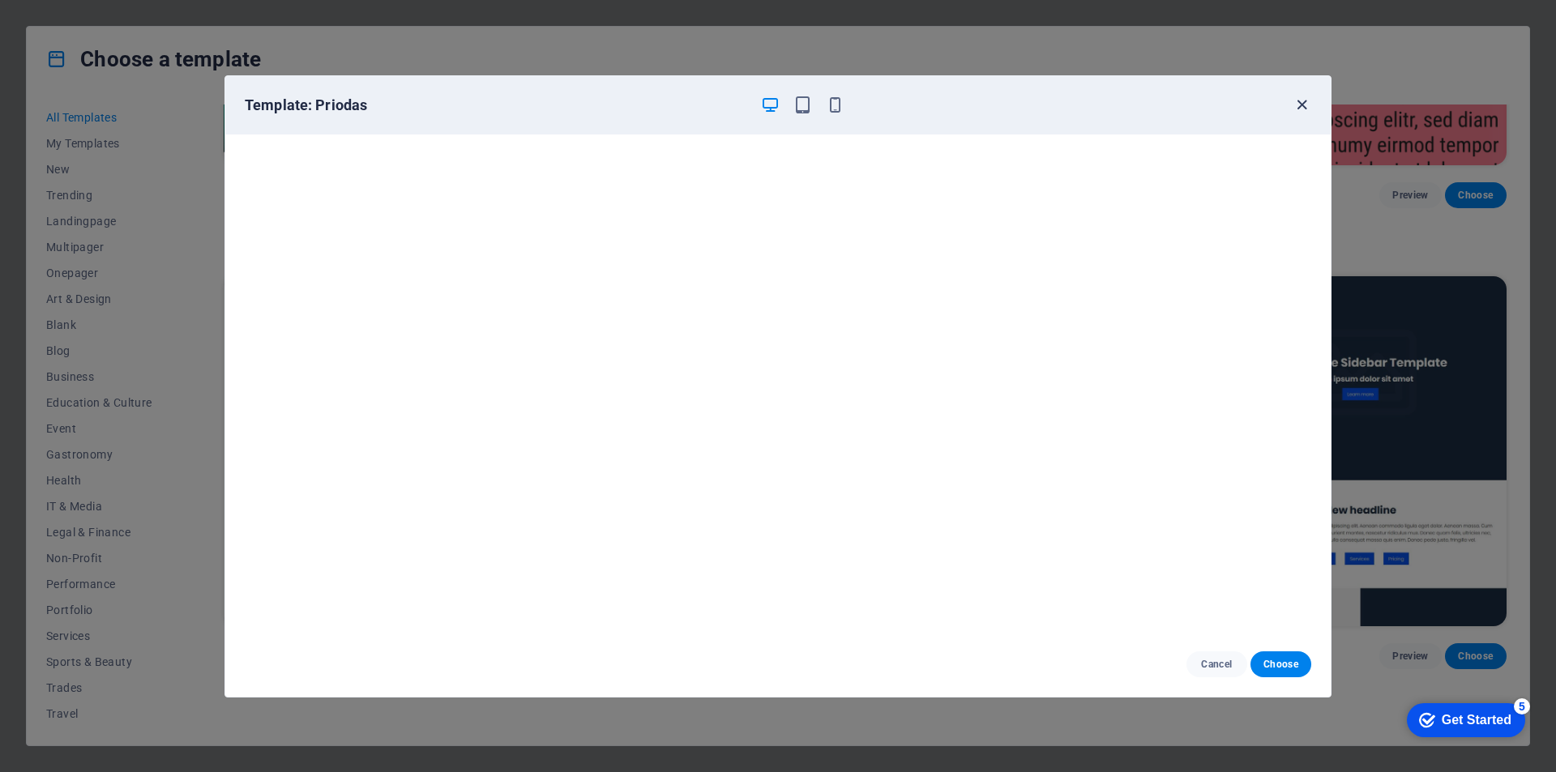
click at [1304, 104] on icon "button" at bounding box center [1301, 105] width 19 height 19
